Goal: Task Accomplishment & Management: Use online tool/utility

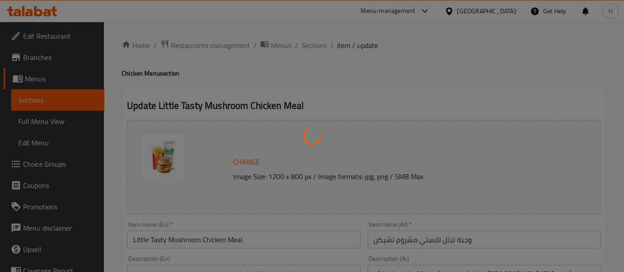
type input "إختيارك من الحجم:"
type input "1"
type input "إكستراس"
type input "0"
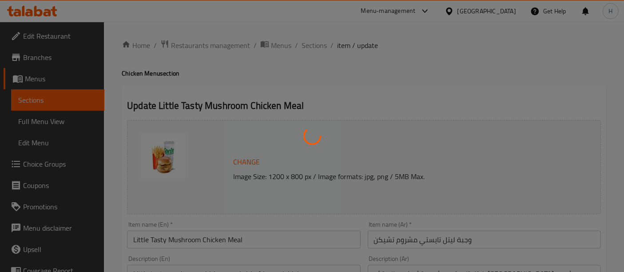
type input "2"
type input "إختر المشروب"
type input "1"
type input "اختيارك من:"
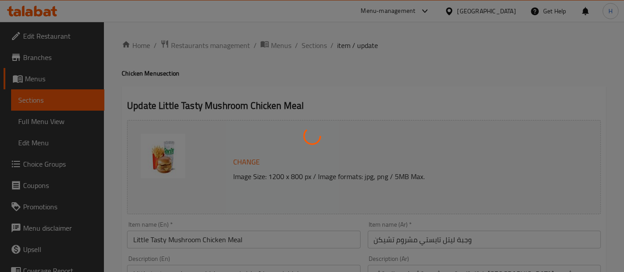
type input "1"
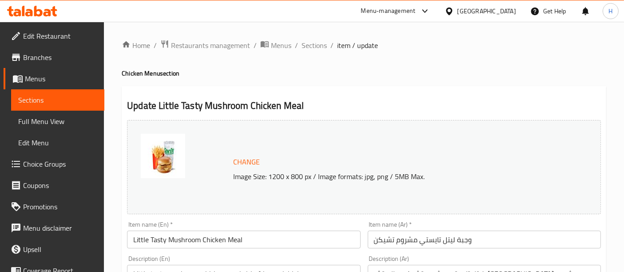
click at [416, 7] on div "Menu-management" at bounding box center [388, 11] width 55 height 11
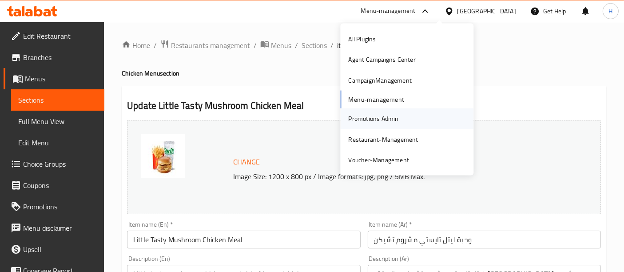
click at [383, 120] on div "Promotions Admin" at bounding box center [373, 119] width 50 height 10
